Goal: Task Accomplishment & Management: Manage account settings

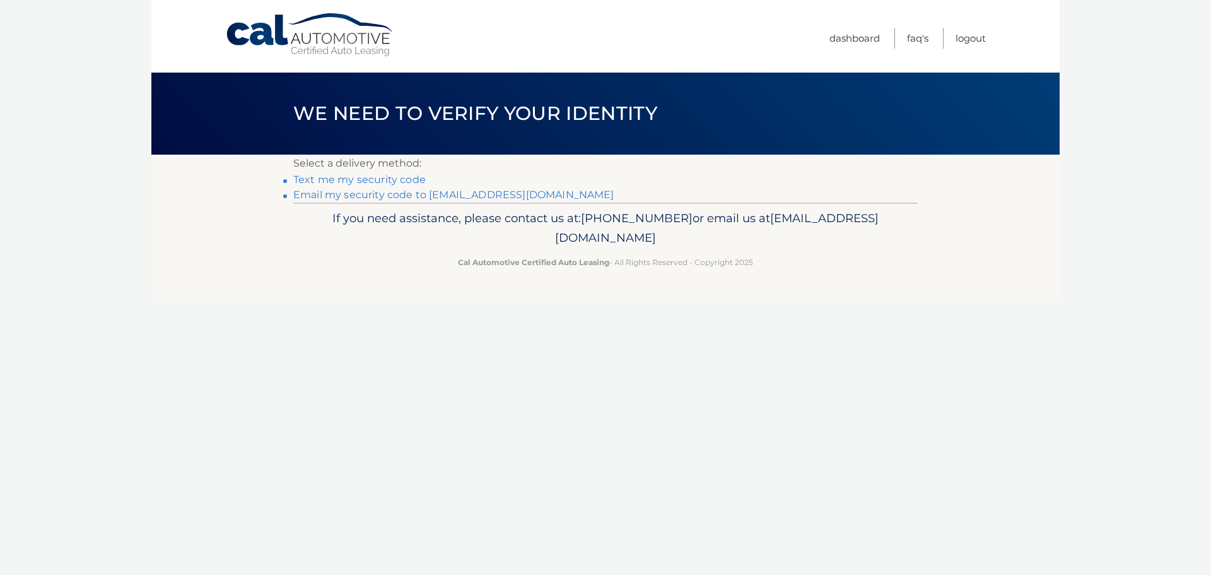
click at [437, 192] on link "Email my security code to [EMAIL_ADDRESS][DOMAIN_NAME]" at bounding box center [453, 195] width 321 height 12
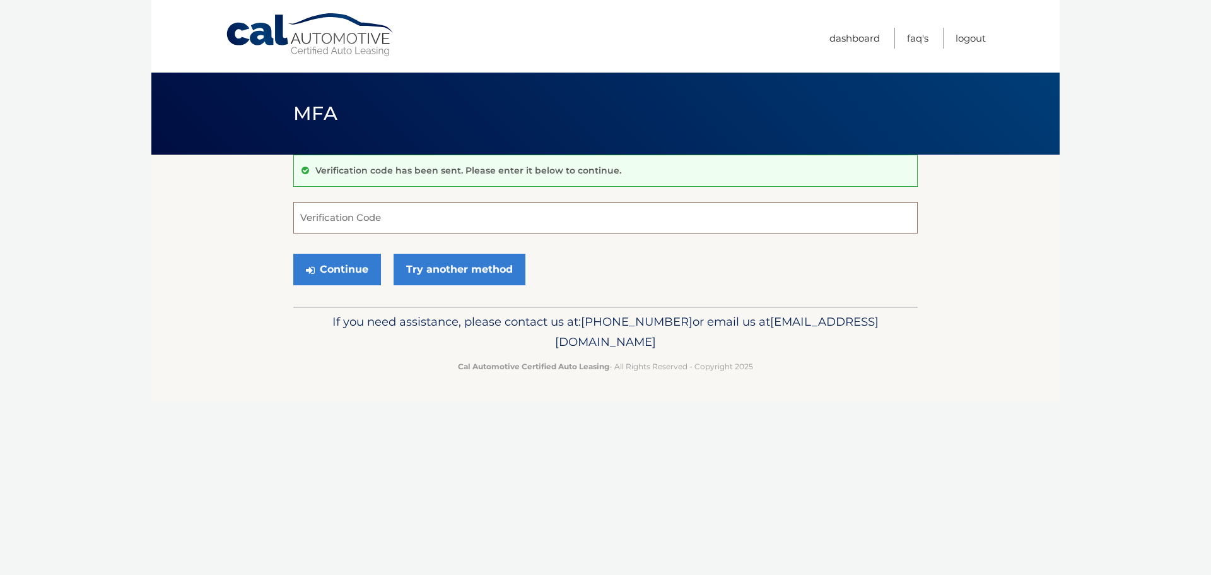
click at [347, 218] on input "Verification Code" at bounding box center [605, 218] width 625 height 32
click at [337, 218] on input "Verification Code" at bounding box center [605, 218] width 625 height 32
type input "980246"
click at [293, 254] on button "Continue" at bounding box center [337, 270] width 88 height 32
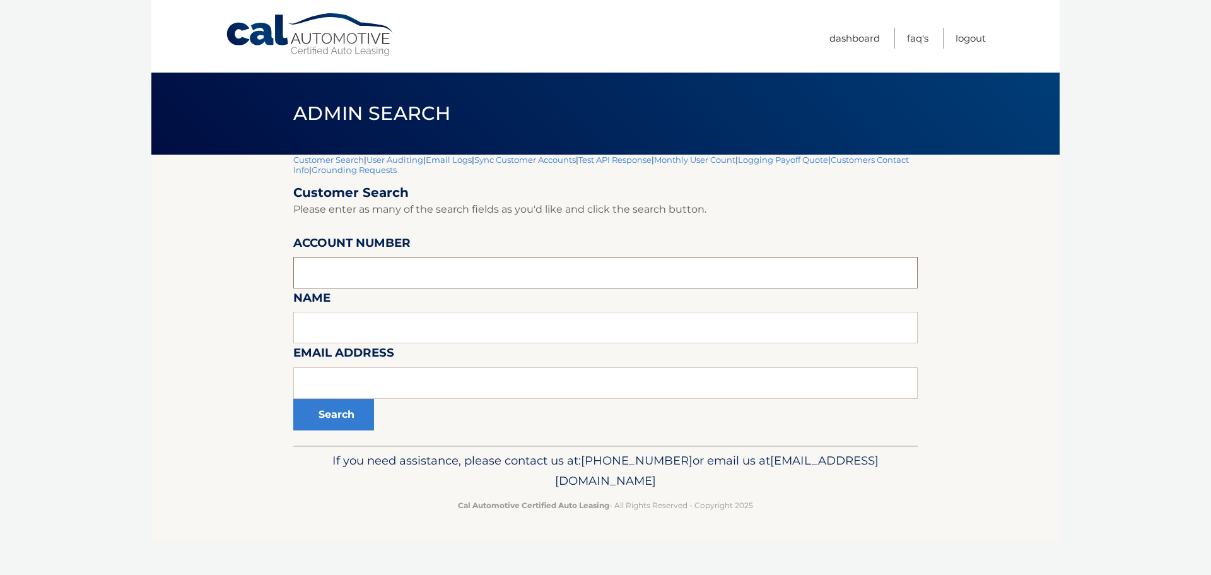
click at [330, 280] on input "text" at bounding box center [605, 273] width 625 height 32
type input "44455533994"
click at [293, 399] on button "Search" at bounding box center [333, 415] width 81 height 32
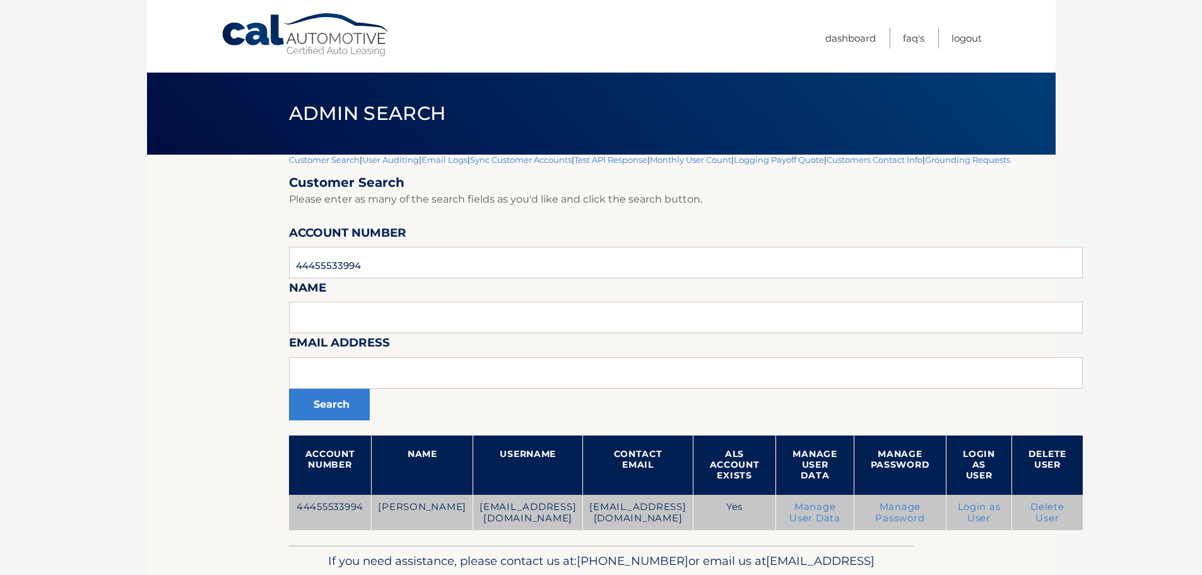
click at [1030, 514] on link "Delete User" at bounding box center [1047, 512] width 34 height 23
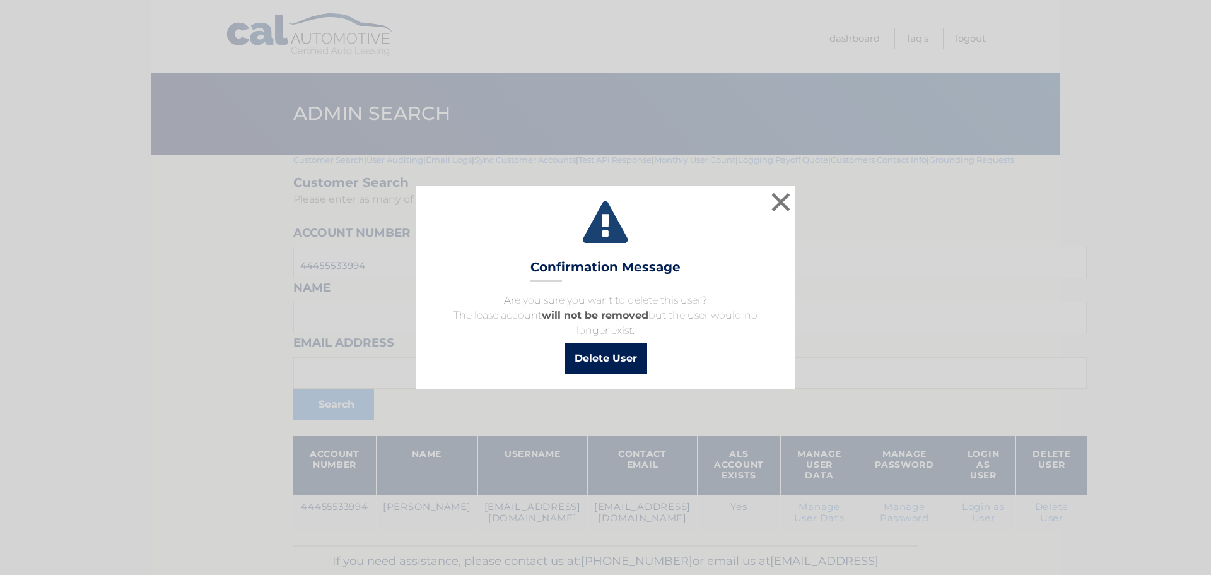
click at [597, 362] on button "Delete User" at bounding box center [606, 358] width 83 height 30
